Goal: Task Accomplishment & Management: Manage account settings

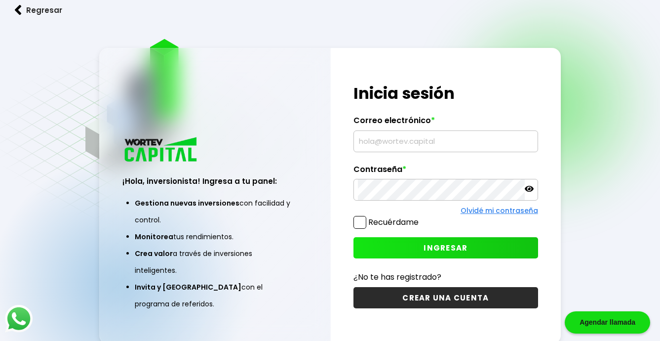
type input "[EMAIL_ADDRESS][DOMAIN_NAME]"
click at [363, 223] on span at bounding box center [360, 222] width 13 height 13
click at [421, 217] on input "Recuérdame" at bounding box center [421, 217] width 0 height 0
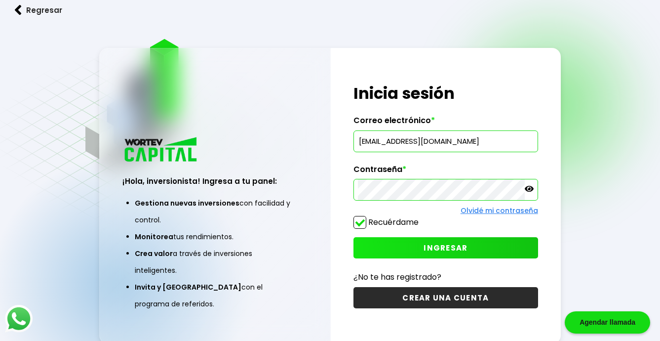
click at [463, 243] on span "INGRESAR" at bounding box center [446, 247] width 44 height 10
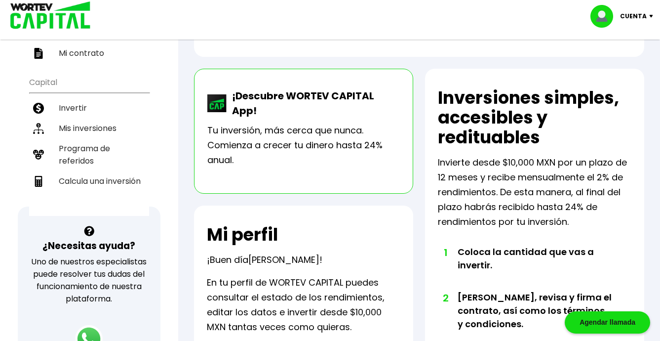
scroll to position [160, 0]
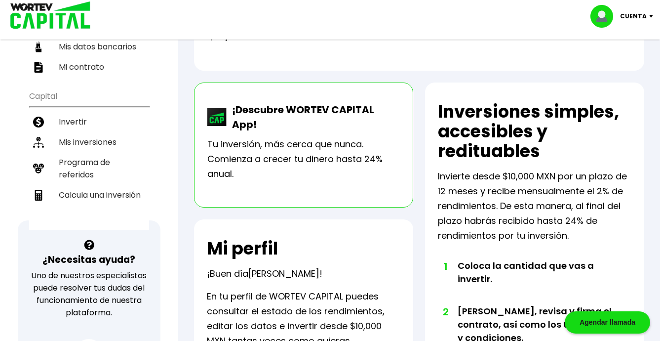
click at [606, 19] on img at bounding box center [606, 16] width 30 height 23
click at [616, 42] on link "Editar perfil" at bounding box center [623, 45] width 39 height 10
select select "Hombre"
select select "Licenciatura"
select select "MX"
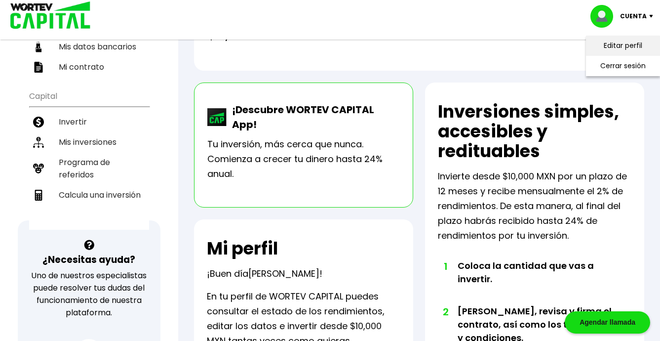
select select "BBVA Bancomer"
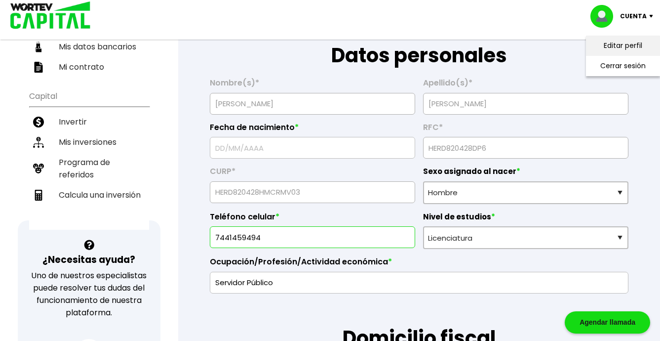
type input "[DATE]"
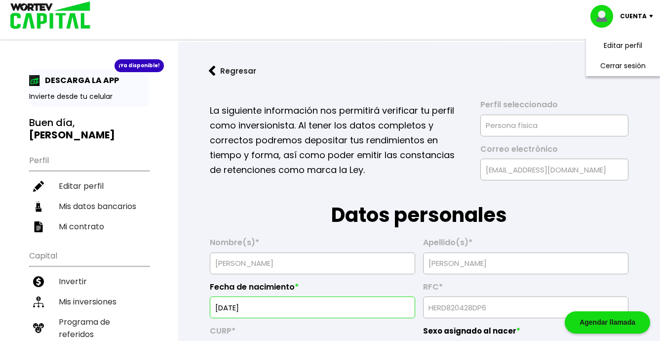
click at [610, 13] on img at bounding box center [606, 16] width 30 height 23
click at [609, 13] on img at bounding box center [606, 16] width 30 height 23
click at [625, 41] on link "Editar perfil" at bounding box center [623, 45] width 39 height 10
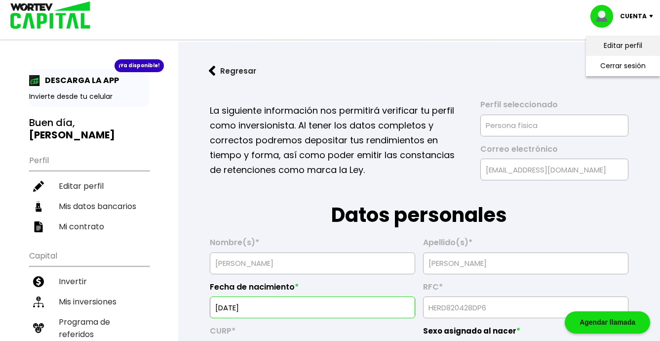
click at [622, 44] on link "Editar perfil" at bounding box center [623, 45] width 39 height 10
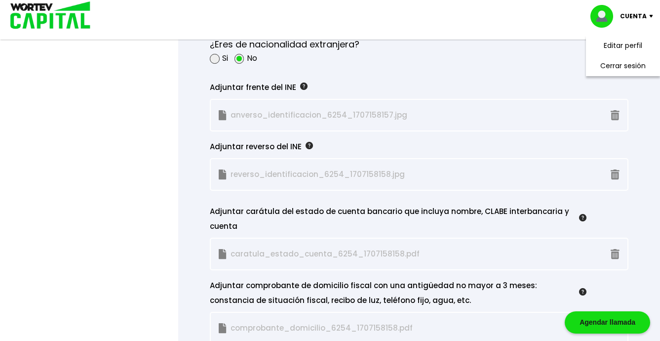
scroll to position [988, 0]
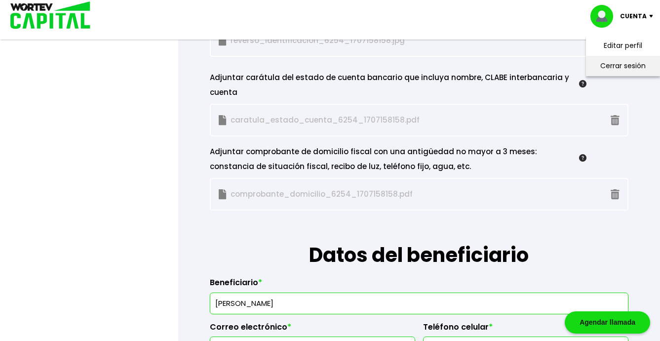
click at [622, 63] on li "Cerrar sesión" at bounding box center [623, 66] width 79 height 20
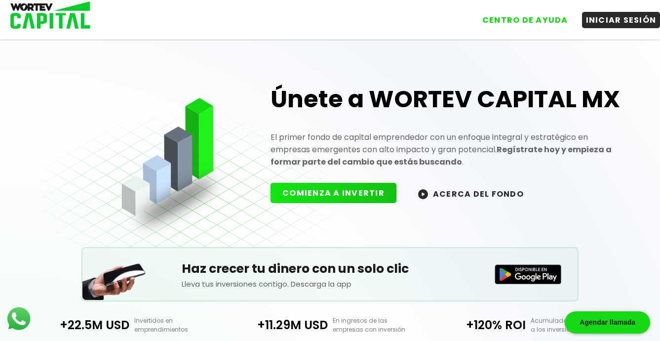
drag, startPoint x: 334, startPoint y: 138, endPoint x: 438, endPoint y: 121, distance: 104.7
click at [340, 139] on p "El primer fondo de capital emprendedor con un enfoque integral y estratégico en…" at bounding box center [449, 149] width 357 height 37
